Goal: Communication & Community: Answer question/provide support

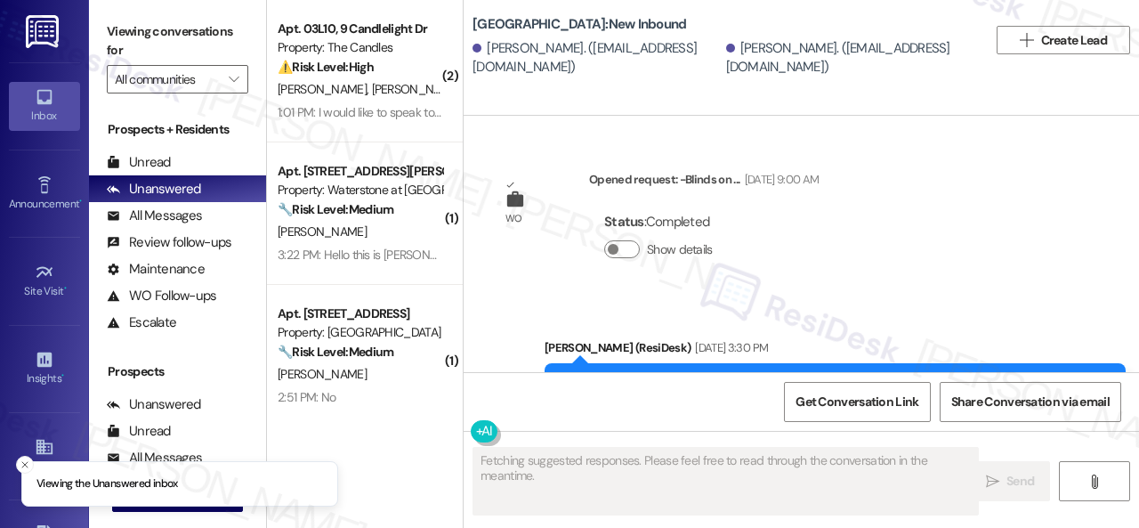
type textarea "Fetching suggested responses. Please feel free to read through the conversation…"
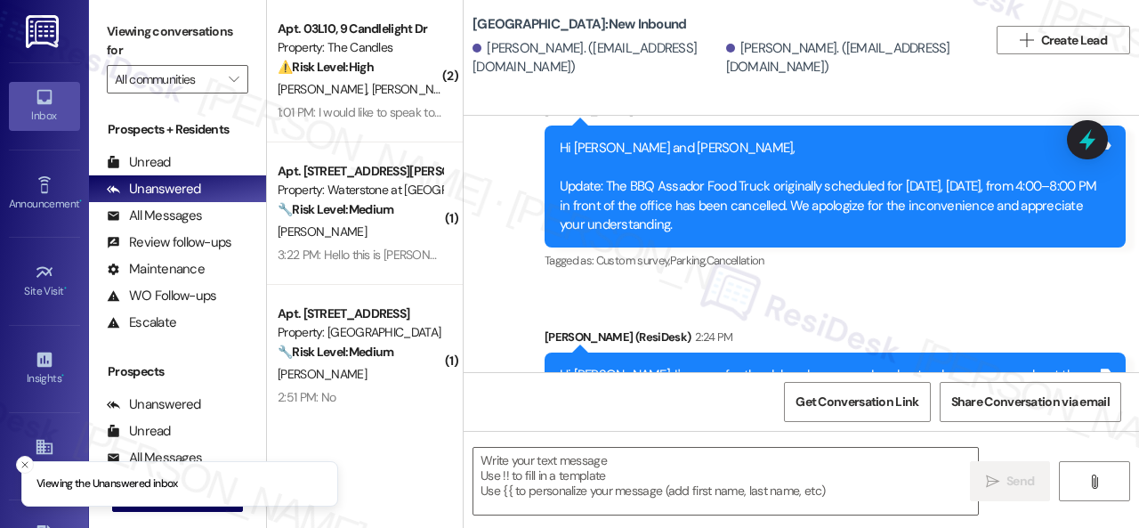
scroll to position [72564, 0]
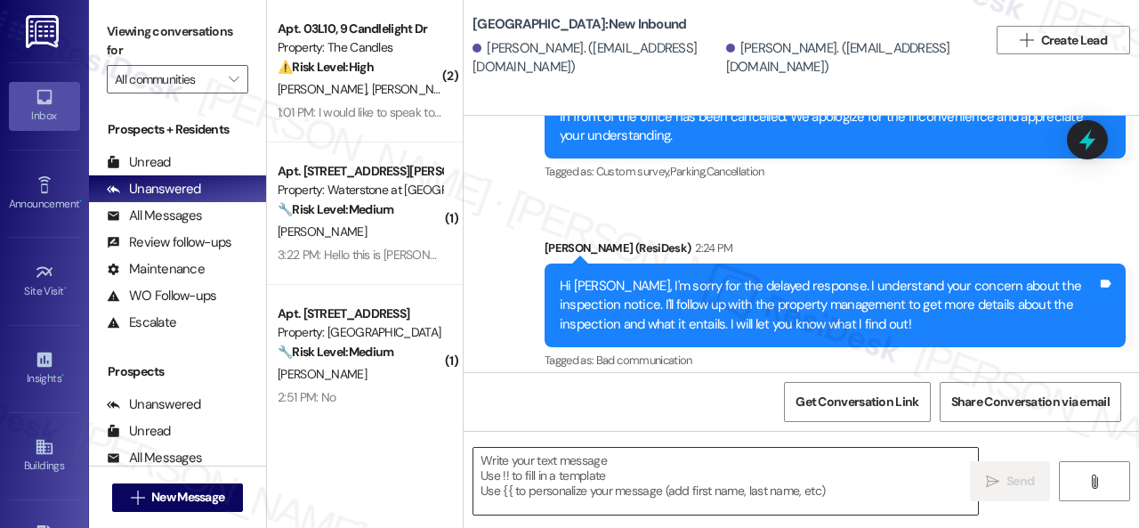
click at [607, 479] on textarea at bounding box center [725, 481] width 505 height 67
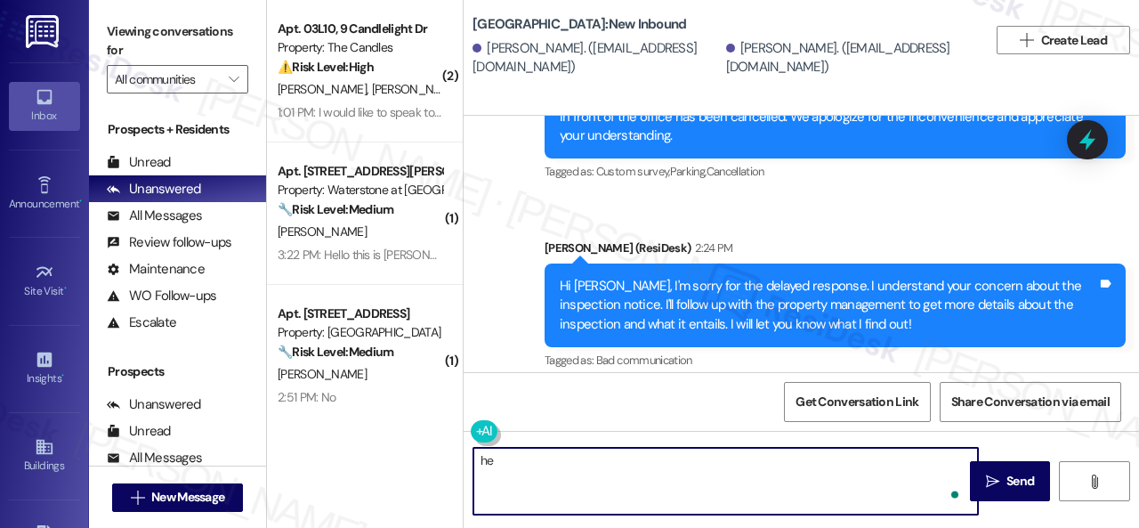
type textarea "h"
paste textarea "The site team would like you to have this information: Pet Amnesty – We're chec…"
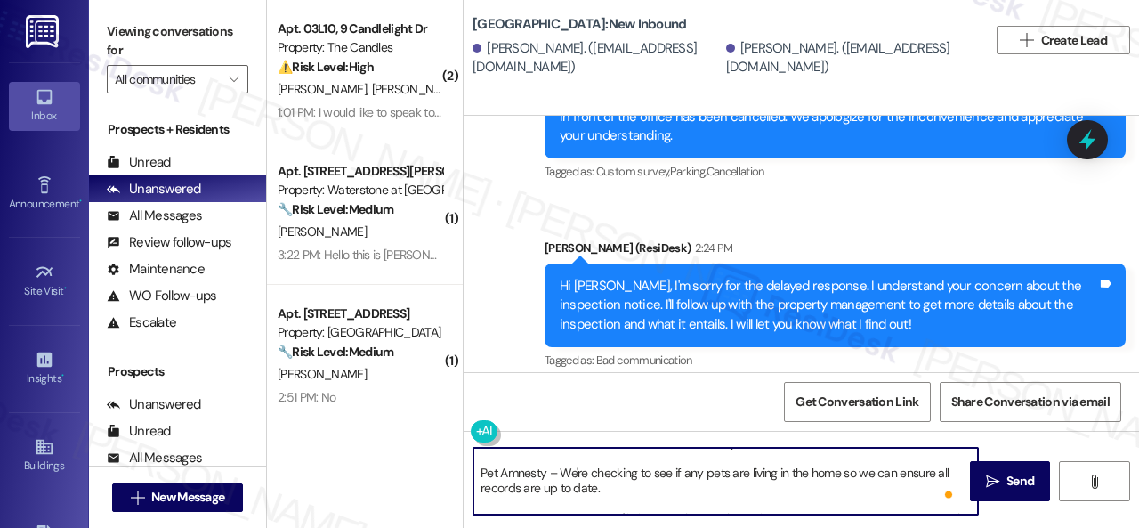
scroll to position [0, 0]
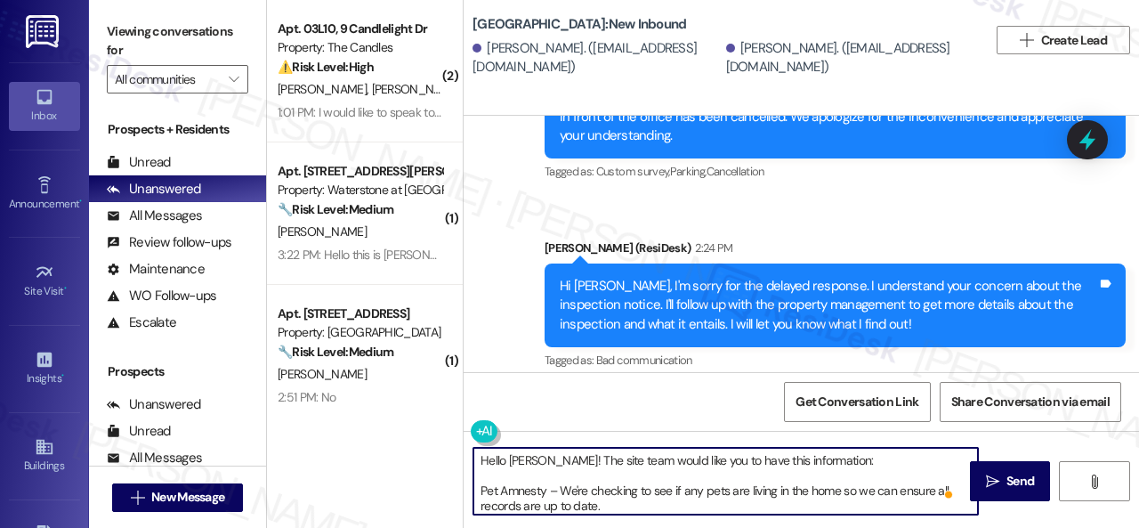
click at [570, 491] on textarea "Hello Danny! The site team would like you to have this information: Pet Amnesty…" at bounding box center [725, 481] width 505 height 67
click at [874, 489] on textarea "Hello Danny! The site team would like you to have this information: Pet Amnesty…" at bounding box center [725, 481] width 505 height 67
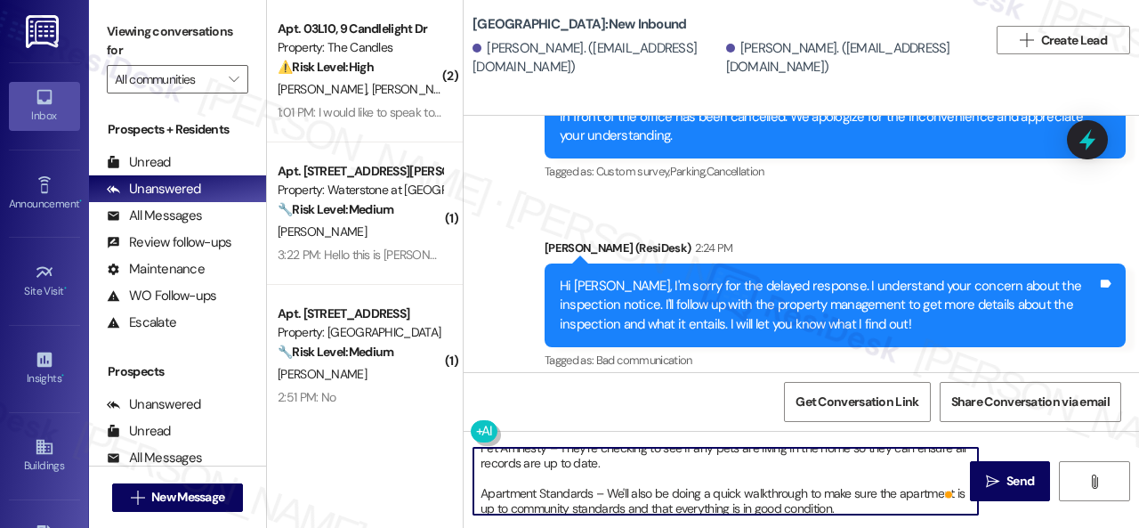
scroll to position [64, 0]
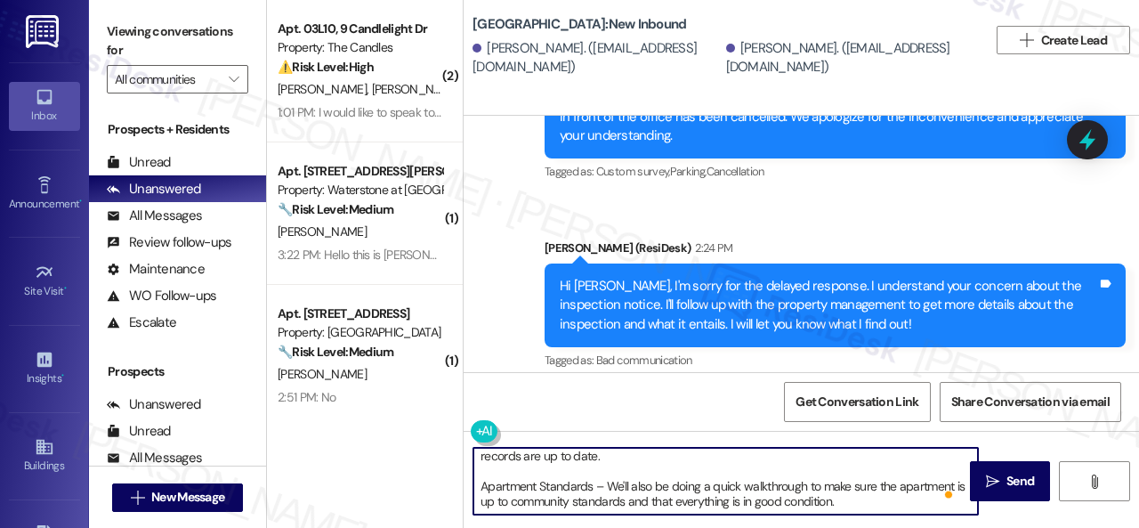
click at [614, 471] on textarea "Hello Danny! The site team would like you to have this information: Pet Amnesty…" at bounding box center [725, 481] width 505 height 67
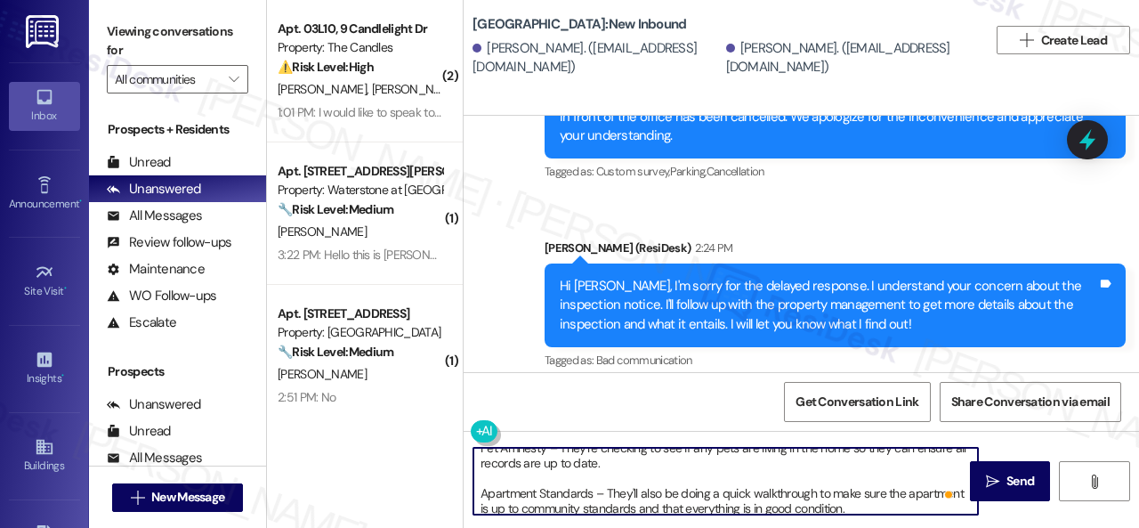
scroll to position [0, 0]
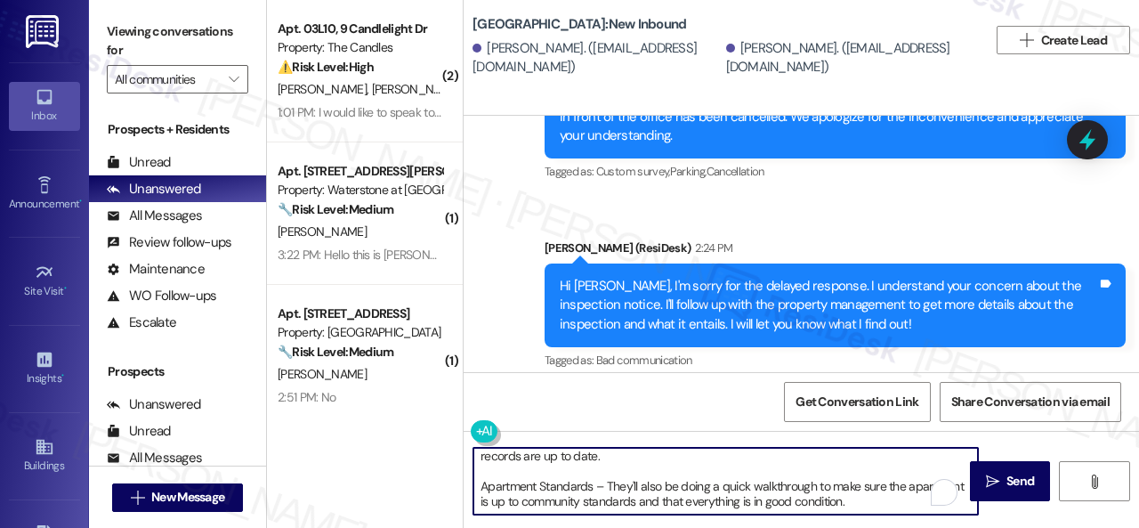
click at [913, 489] on textarea "Hello Danny! The site team would like you to have this information: Pet Amnesty…" at bounding box center [725, 481] width 505 height 67
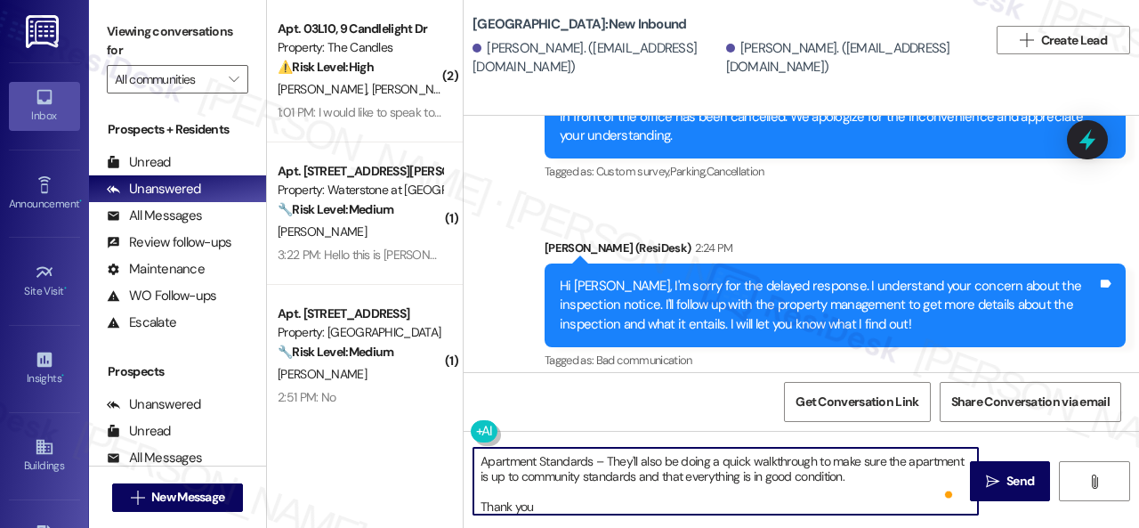
type textarea "Hello Danny! The site team would like you to have this information: Pet Amnesty…"
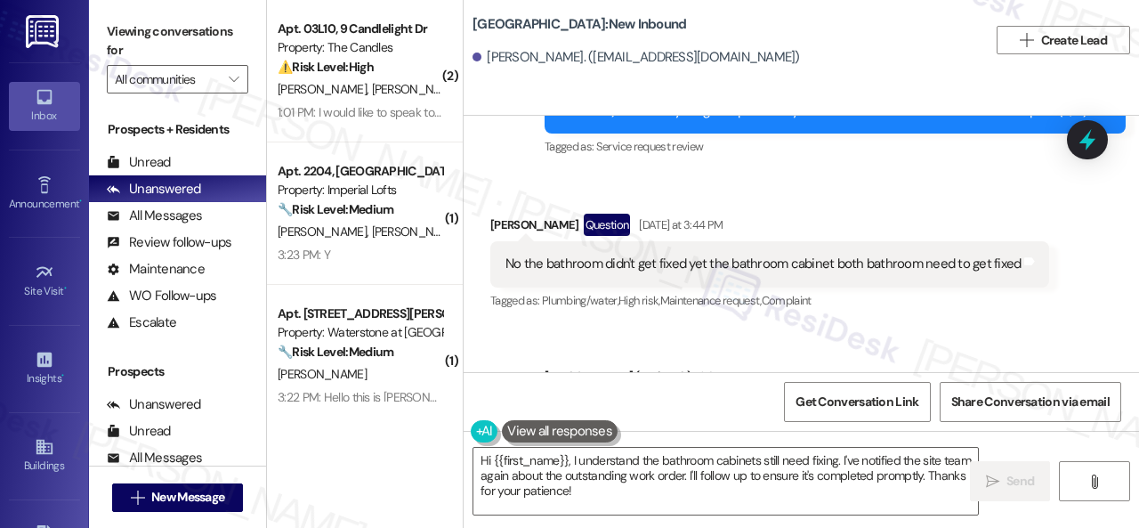
scroll to position [1547, 0]
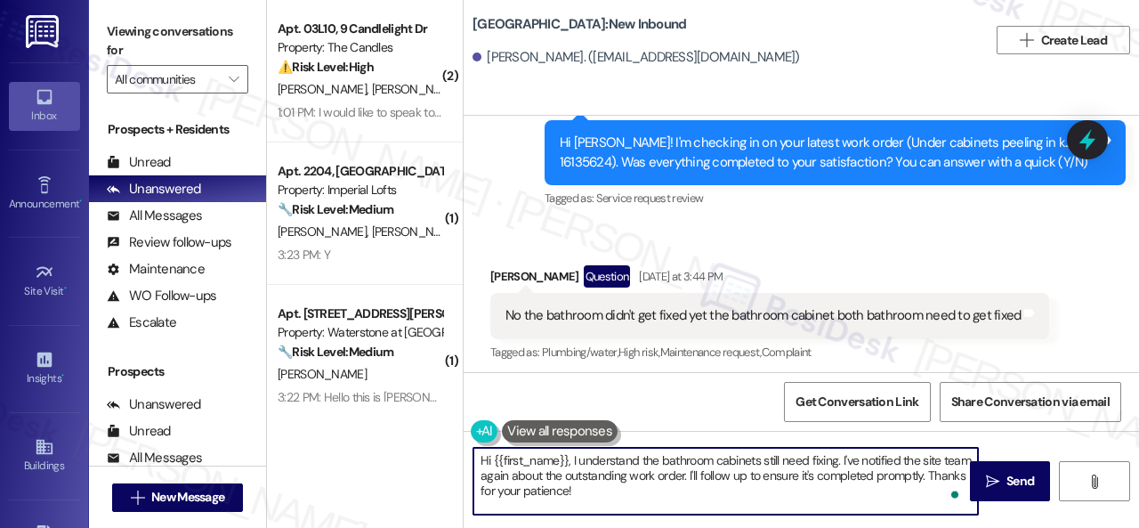
drag, startPoint x: 624, startPoint y: 496, endPoint x: 570, endPoint y: 458, distance: 65.2
click at [570, 458] on textarea "Hi {{first_name}}, I understand the bathroom cabinets still need fixing. I've n…" at bounding box center [725, 481] width 505 height 67
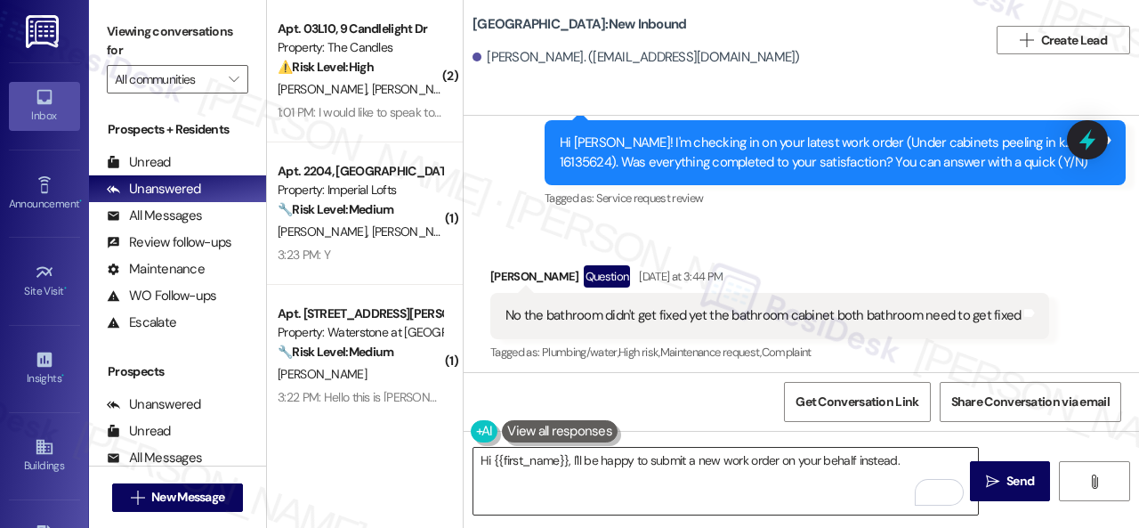
click at [941, 462] on textarea "Hi {{first_name}}, I'll be happy to submit a new work order on your behalf inst…" at bounding box center [725, 481] width 505 height 67
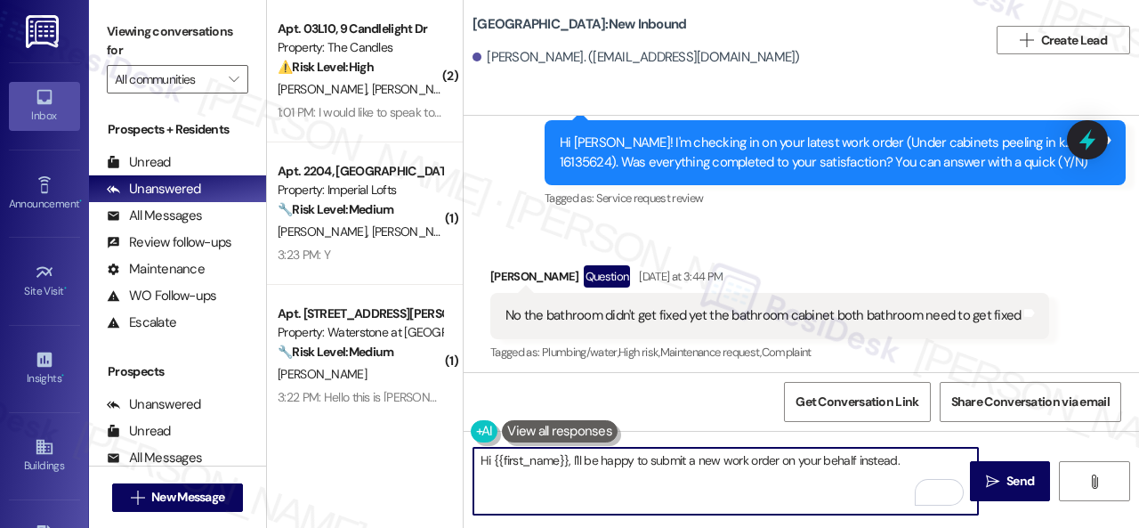
paste textarea "Please provide as much detail as possible about the issue and include photos if…"
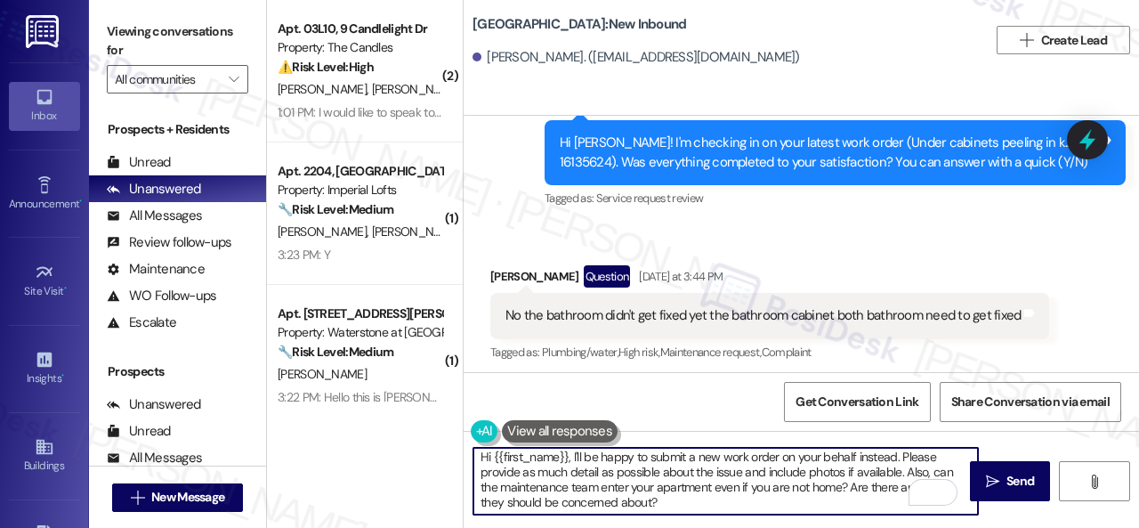
scroll to position [0, 0]
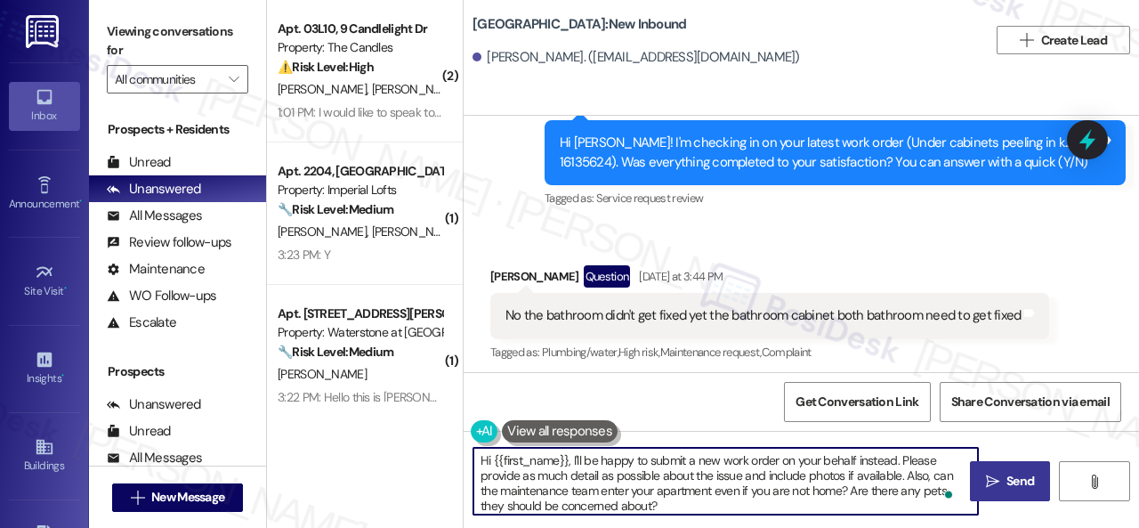
type textarea "Hi {{first_name}}, I'll be happy to submit a new work order on your behalf inst…"
click at [1010, 478] on span "Send" at bounding box center [1021, 481] width 28 height 19
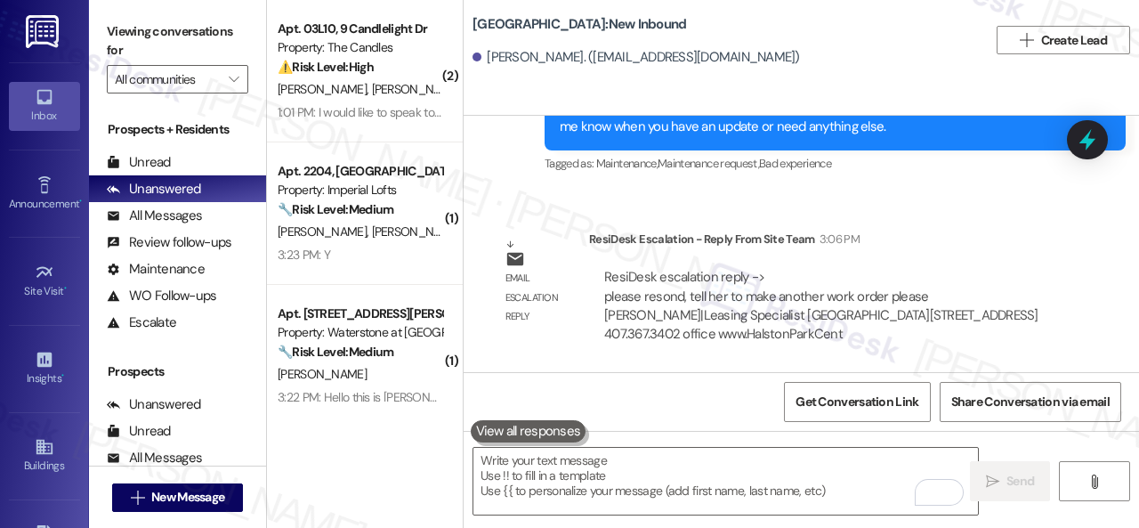
scroll to position [2615, 0]
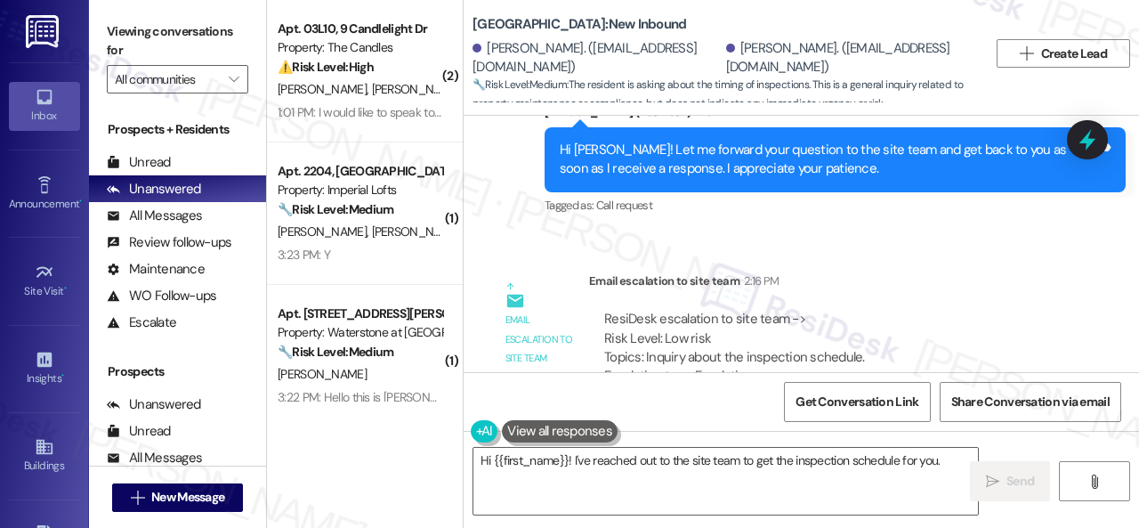
scroll to position [17942, 0]
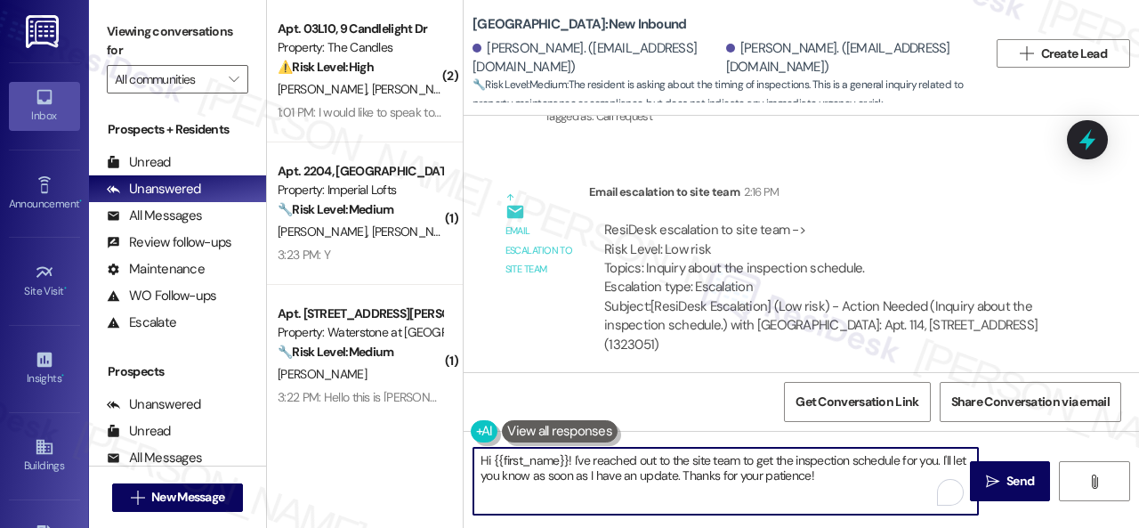
drag, startPoint x: 845, startPoint y: 483, endPoint x: 477, endPoint y: 449, distance: 370.0
click at [477, 449] on textarea "Hi {{first_name}}! I've reached out to the site team to get the inspection sche…" at bounding box center [725, 481] width 505 height 67
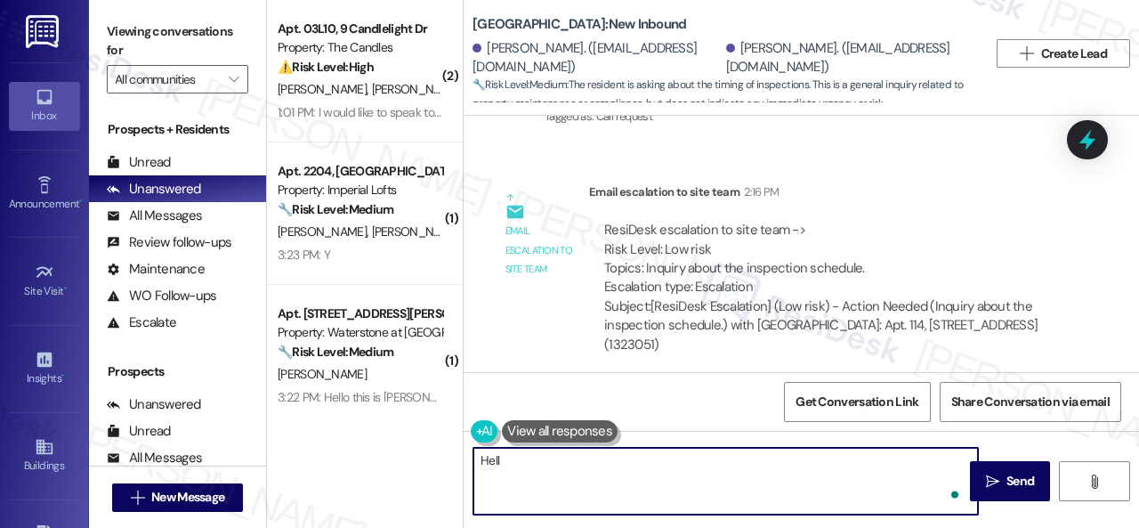
type textarea "Hello"
